Goal: Navigation & Orientation: Find specific page/section

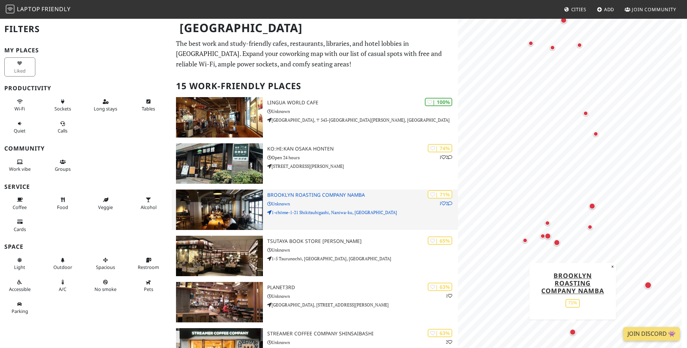
click at [370, 206] on p "Unknown" at bounding box center [362, 203] width 191 height 7
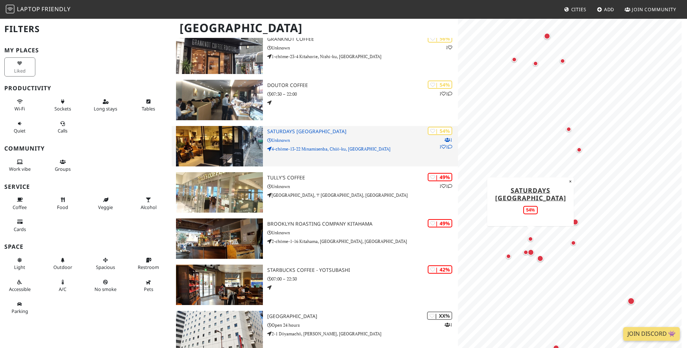
scroll to position [346, 0]
